Goal: Information Seeking & Learning: Find specific fact

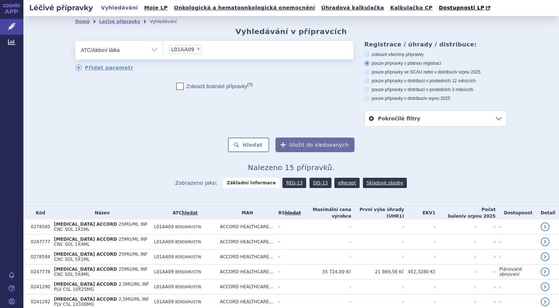
click at [196, 50] on span "×" at bounding box center [198, 49] width 4 height 4
click at [163, 50] on select "L01AA09" at bounding box center [163, 50] width 0 height 18
select select
type input "[PERSON_NAME]"
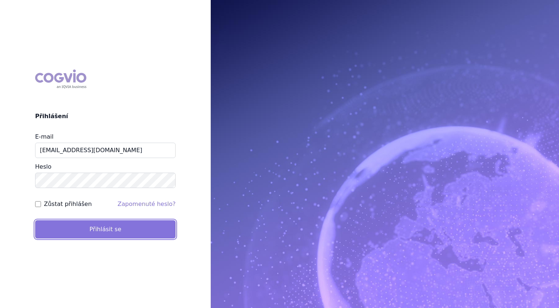
click at [131, 224] on button "Přihlásit se" at bounding box center [105, 229] width 140 height 18
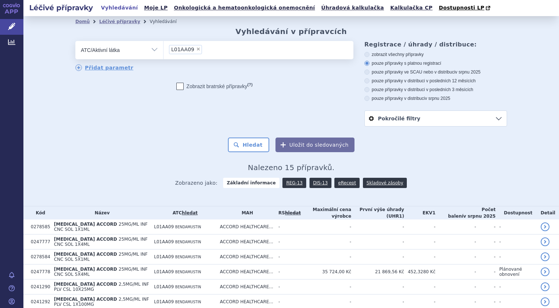
click at [193, 52] on li "× L01AA09" at bounding box center [185, 49] width 33 height 9
click at [163, 52] on select "L01AA09" at bounding box center [163, 50] width 0 height 18
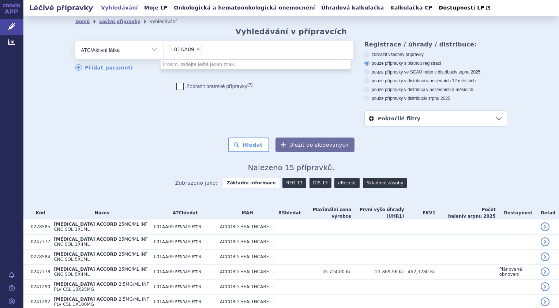
click at [193, 52] on li "× L01AA09" at bounding box center [185, 49] width 33 height 9
click at [163, 52] on select "L01AA09" at bounding box center [163, 50] width 0 height 18
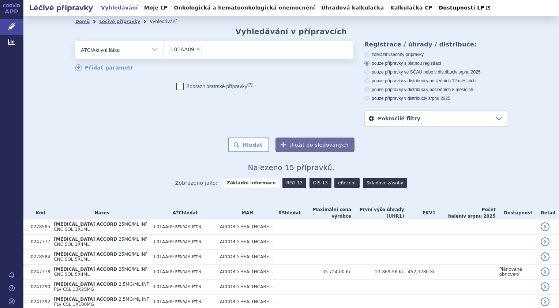
click at [196, 50] on span "×" at bounding box center [198, 49] width 4 height 4
click at [163, 50] on select "L01AA09" at bounding box center [163, 50] width 0 height 18
select select
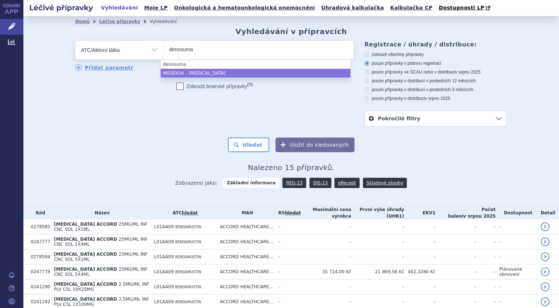
type input "denosuma"
select select "M05BX04"
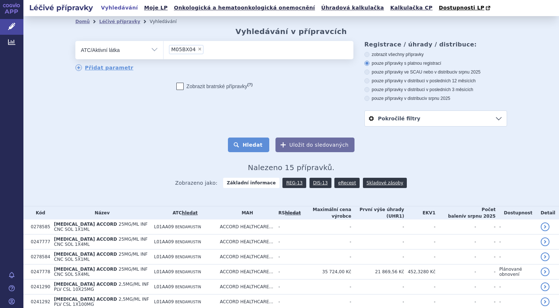
click at [256, 150] on button "Hledat" at bounding box center [248, 144] width 41 height 15
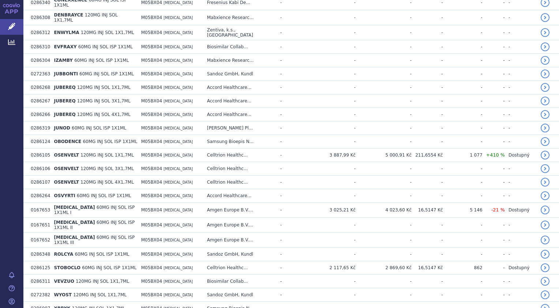
scroll to position [315, 0]
